Goal: Task Accomplishment & Management: Use online tool/utility

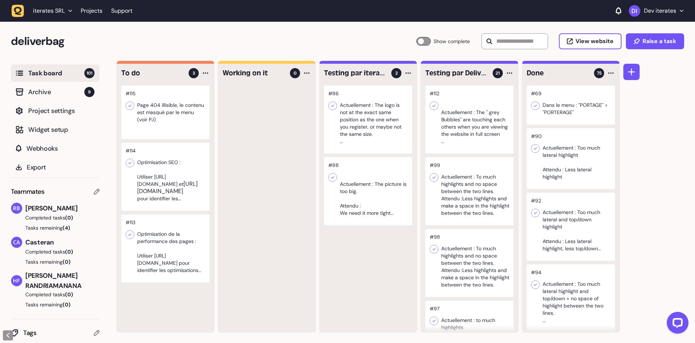
click at [247, 157] on div at bounding box center [266, 208] width 97 height 246
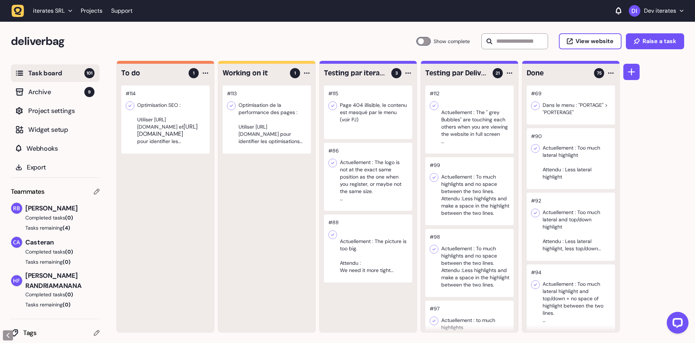
click at [144, 124] on div at bounding box center [165, 119] width 88 height 68
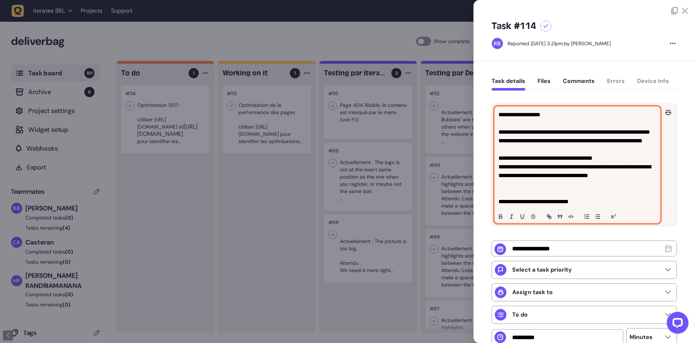
click at [529, 143] on span "**********" at bounding box center [573, 136] width 150 height 14
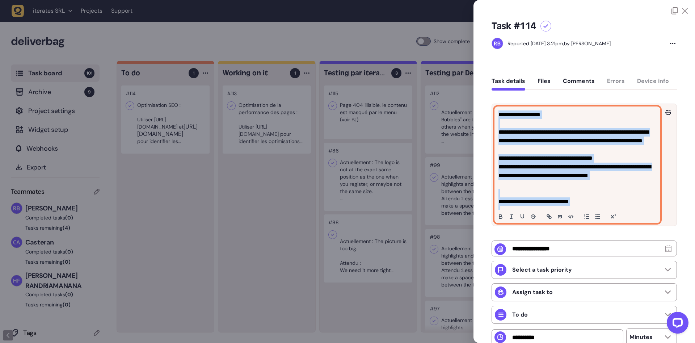
copy div "**********"
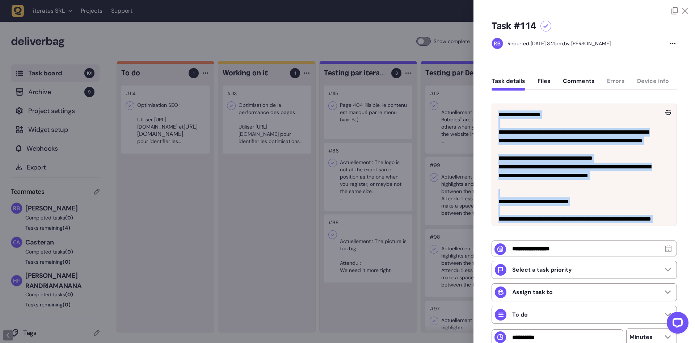
click at [365, 25] on div at bounding box center [347, 171] width 695 height 343
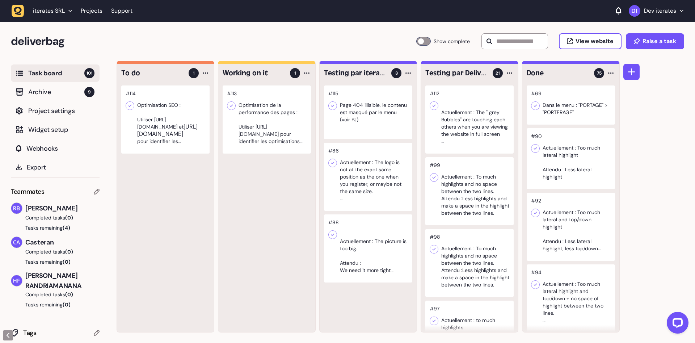
click at [251, 137] on div at bounding box center [266, 119] width 88 height 68
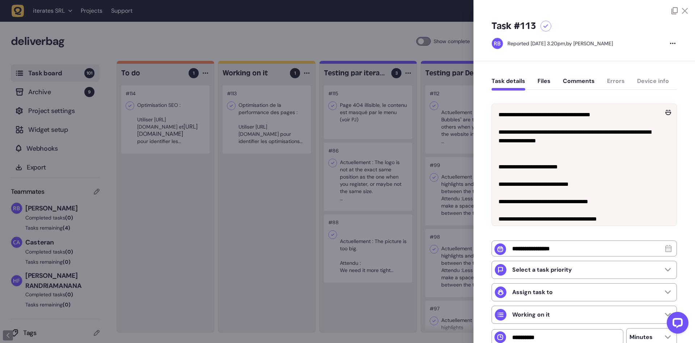
click at [266, 224] on div at bounding box center [347, 171] width 695 height 343
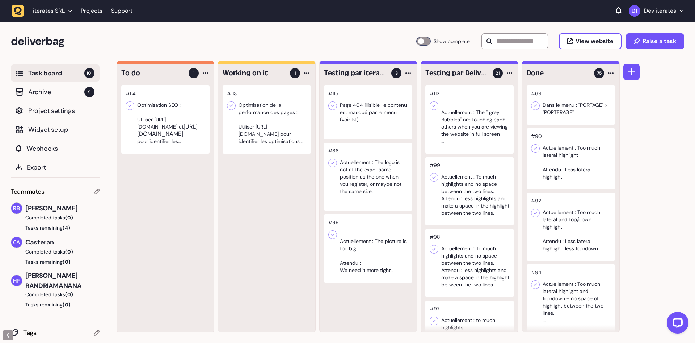
click at [272, 130] on div at bounding box center [266, 119] width 88 height 68
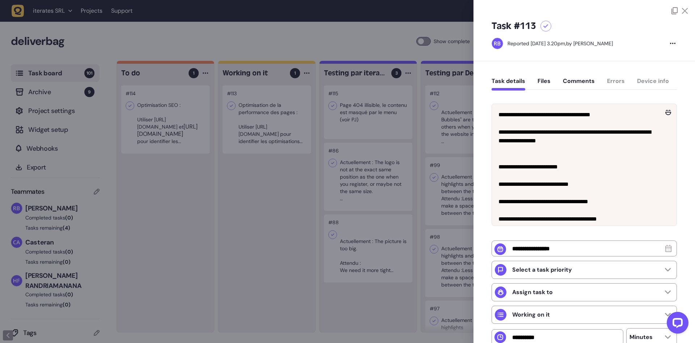
click at [177, 135] on div at bounding box center [347, 171] width 695 height 343
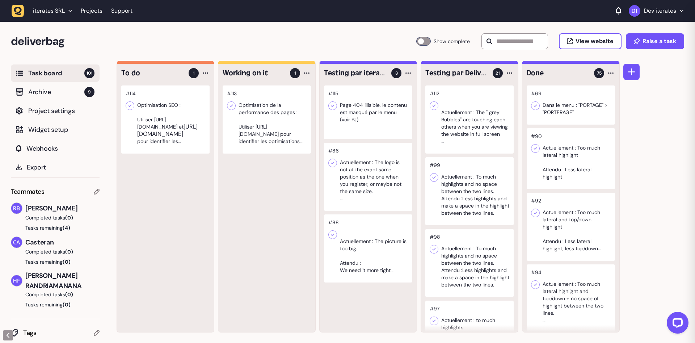
click at [188, 135] on div at bounding box center [165, 119] width 88 height 68
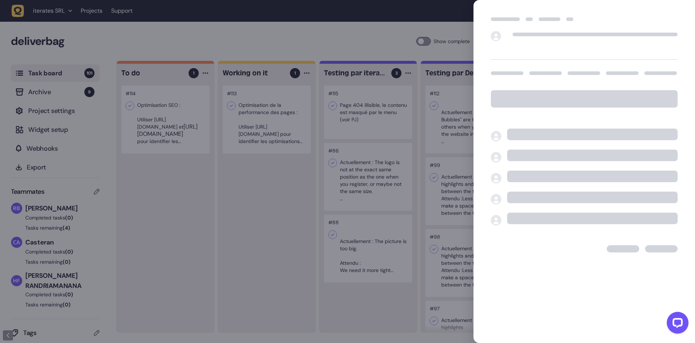
click at [296, 220] on div at bounding box center [347, 171] width 695 height 343
